Goal: Find specific page/section: Find specific page/section

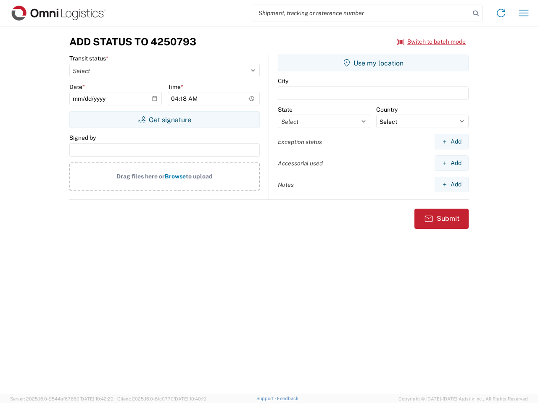
click at [361, 13] on input "search" at bounding box center [361, 13] width 218 height 16
click at [476, 13] on icon at bounding box center [476, 14] width 12 height 12
click at [501, 13] on icon at bounding box center [500, 12] width 13 height 13
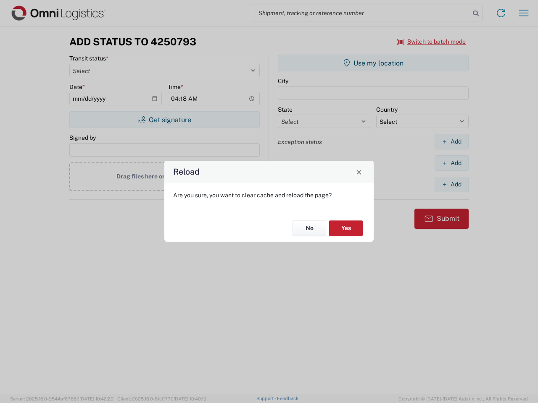
click at [524, 13] on div "Reload Are you sure, you want to clear cache and reload the page? No Yes" at bounding box center [269, 201] width 538 height 403
click at [432, 42] on div "Reload Are you sure, you want to clear cache and reload the page? No Yes" at bounding box center [269, 201] width 538 height 403
click at [164, 120] on div "Reload Are you sure, you want to clear cache and reload the page? No Yes" at bounding box center [269, 201] width 538 height 403
click at [373, 63] on div "Reload Are you sure, you want to clear cache and reload the page? No Yes" at bounding box center [269, 201] width 538 height 403
click at [451, 142] on div "Reload Are you sure, you want to clear cache and reload the page? No Yes" at bounding box center [269, 201] width 538 height 403
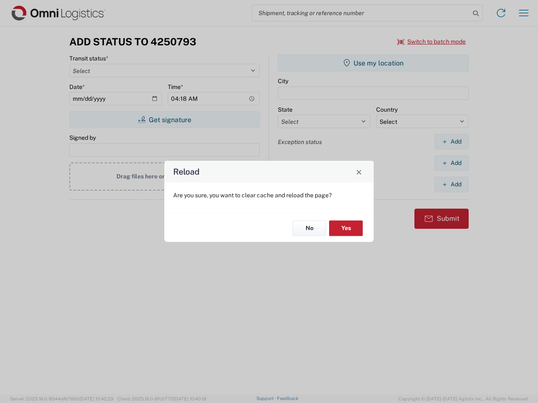
click at [451, 163] on div "Reload Are you sure, you want to clear cache and reload the page? No Yes" at bounding box center [269, 201] width 538 height 403
click at [451, 185] on div "Reload Are you sure, you want to clear cache and reload the page? No Yes" at bounding box center [269, 201] width 538 height 403
